Goal: Information Seeking & Learning: Learn about a topic

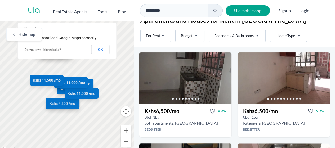
scroll to position [26, 0]
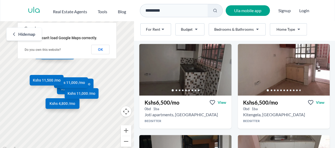
click at [26, 32] on span "Hide map" at bounding box center [26, 34] width 17 height 6
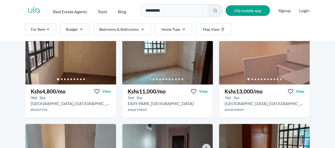
scroll to position [212, 0]
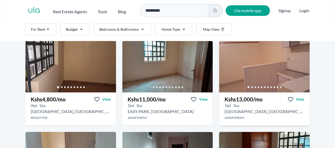
click at [239, 99] on h3 "Kshs 13,000 /mo" at bounding box center [243, 99] width 38 height 7
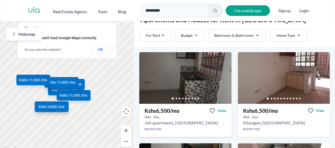
scroll to position [26, 0]
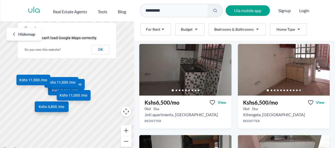
click at [29, 34] on span "Hide map" at bounding box center [26, 34] width 17 height 6
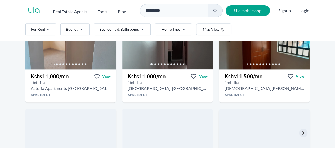
scroll to position [318, 0]
